Goal: Task Accomplishment & Management: Manage account settings

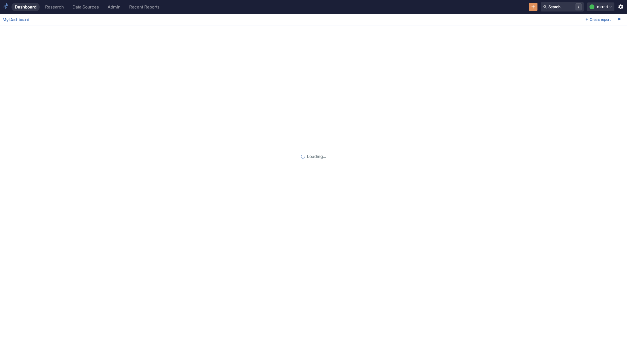
click at [119, 5] on div "Admin" at bounding box center [114, 6] width 13 height 5
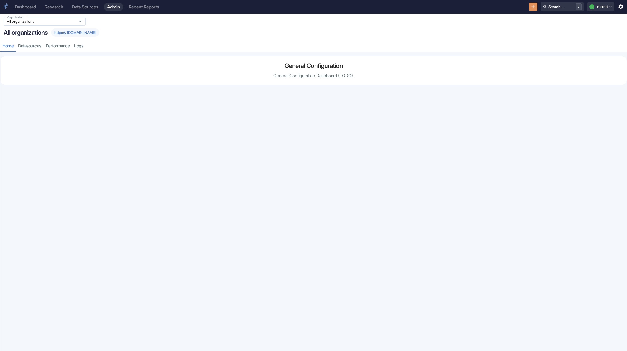
click at [61, 24] on input "All organizations" at bounding box center [39, 21] width 68 height 5
type input "thema"
click at [50, 53] on li "Finsera Thematic Baskets Clients (thematic-baskets-clients)" at bounding box center [45, 50] width 82 height 15
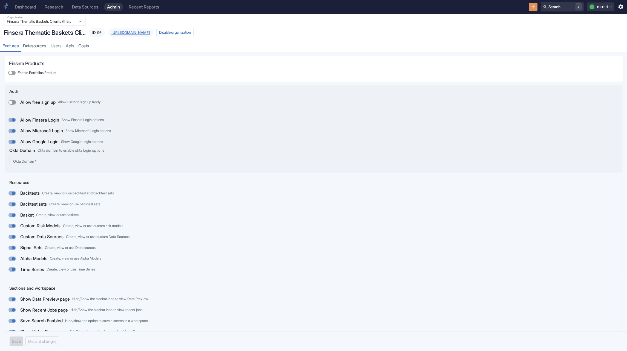
click at [25, 101] on p "Allow free sign up" at bounding box center [37, 102] width 35 height 7
click at [17, 101] on input "Allow free sign up Allow users to sign up freely" at bounding box center [10, 102] width 13 height 4
checkbox input "true"
checkbox input "false"
click at [27, 103] on p "Allow free sign up" at bounding box center [37, 102] width 35 height 7
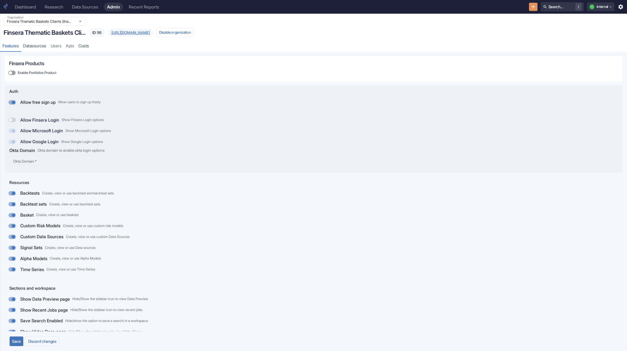
click at [20, 103] on input "Allow free sign up Allow users to sign up freely" at bounding box center [13, 102] width 13 height 4
click at [27, 103] on p "Allow free sign up" at bounding box center [37, 102] width 35 height 7
click at [17, 103] on input "Allow free sign up Allow users to sign up freely" at bounding box center [10, 102] width 13 height 4
click at [25, 103] on p "Allow free sign up" at bounding box center [37, 102] width 35 height 7
click at [20, 103] on input "Allow free sign up Allow users to sign up freely" at bounding box center [13, 102] width 13 height 4
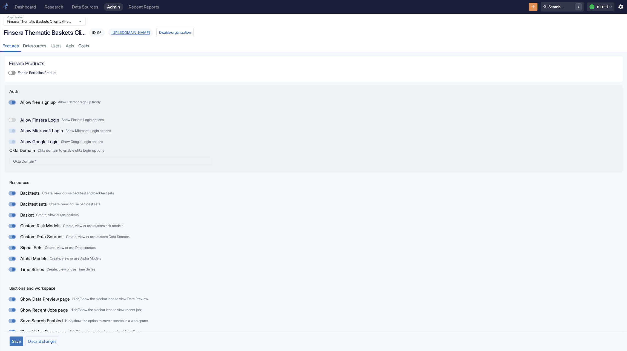
checkbox input "false"
click at [11, 121] on input "Allow Finsera Login Show Finsera Login options" at bounding box center [10, 120] width 13 height 4
checkbox input "true"
click at [11, 105] on input "Allow free sign up Allow users to sign up freely" at bounding box center [10, 102] width 13 height 4
checkbox input "true"
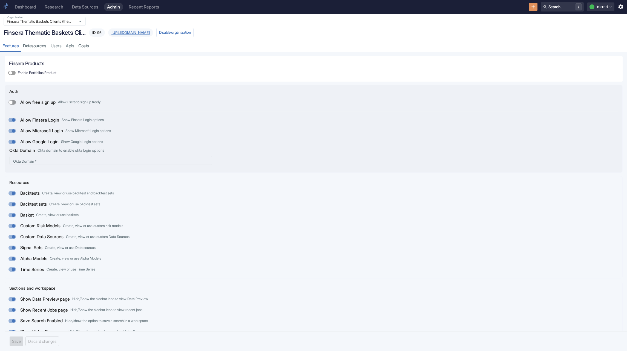
checkbox input "false"
click at [11, 105] on input "Allow free sign up Allow users to sign up freely" at bounding box center [13, 102] width 13 height 4
checkbox input "false"
